Goal: Task Accomplishment & Management: Manage account settings

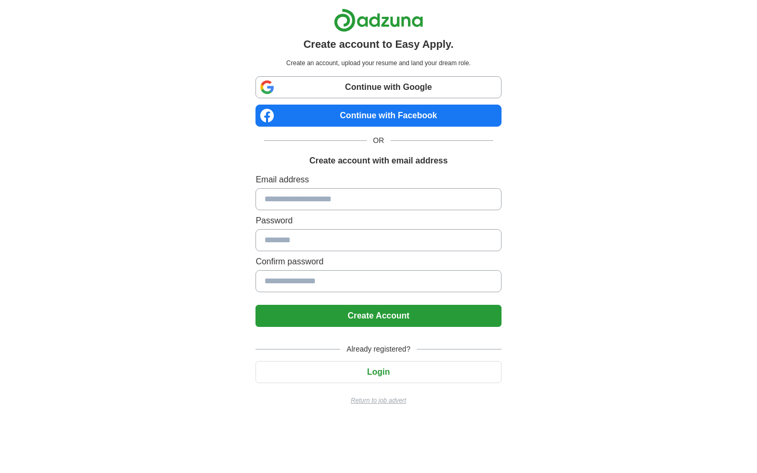
click at [366, 366] on button "Login" at bounding box center [377, 372] width 245 height 22
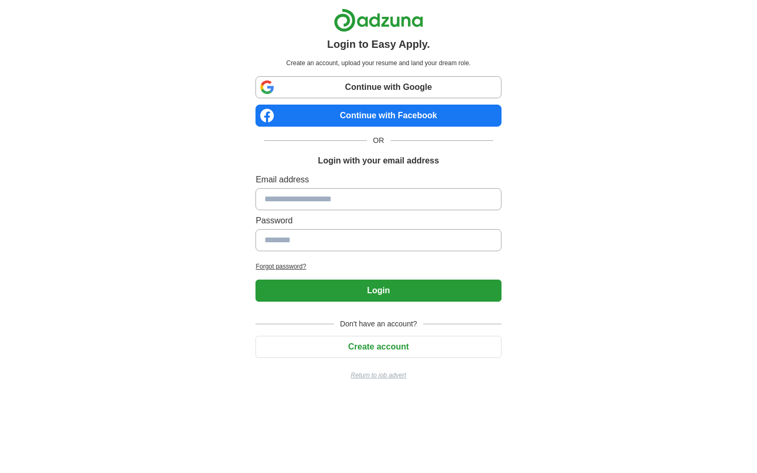
click at [385, 375] on p "Return to job advert" at bounding box center [377, 374] width 245 height 9
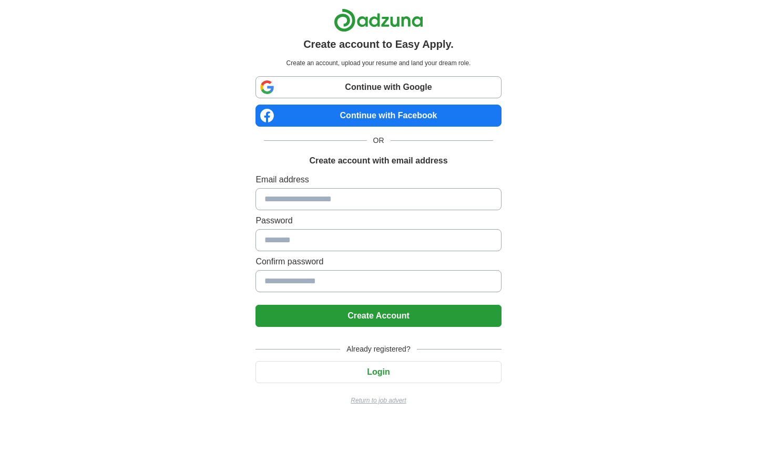
click at [360, 380] on button "Login" at bounding box center [377, 372] width 245 height 22
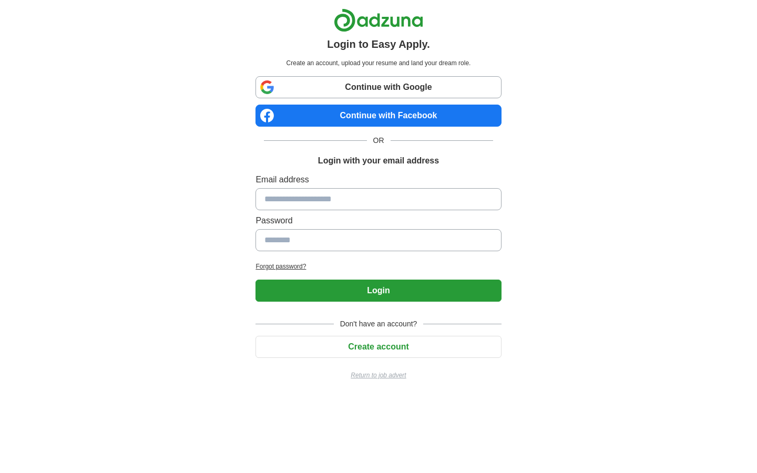
click at [393, 295] on button "Login" at bounding box center [377, 291] width 245 height 22
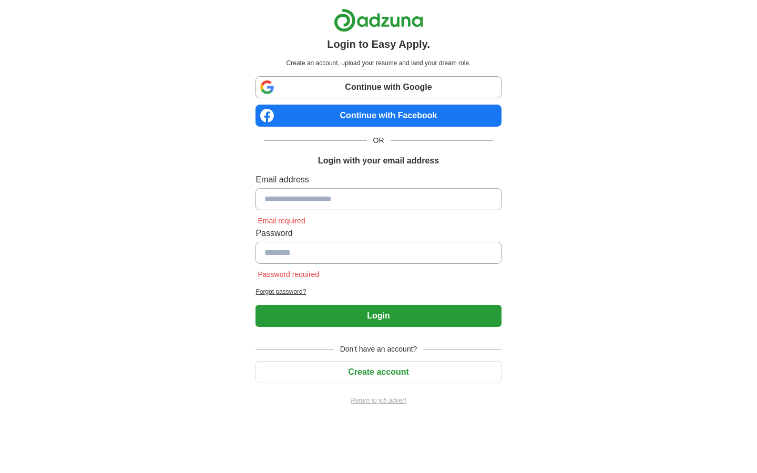
click at [369, 315] on button "Login" at bounding box center [377, 316] width 245 height 22
click at [279, 199] on input at bounding box center [377, 199] width 245 height 22
type input "**********"
click at [295, 252] on input at bounding box center [377, 253] width 245 height 22
click at [384, 319] on button "Login" at bounding box center [377, 316] width 245 height 22
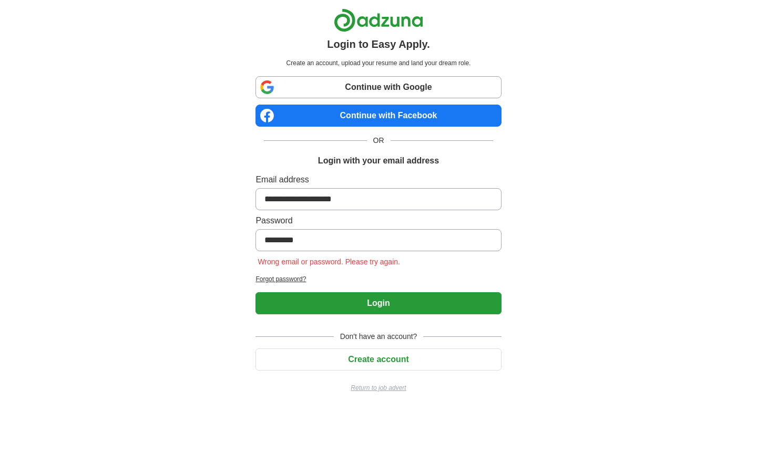
click at [378, 303] on button "Login" at bounding box center [377, 303] width 245 height 22
click at [321, 243] on input "*********" at bounding box center [377, 240] width 245 height 22
type input "*"
